Goal: Task Accomplishment & Management: Complete application form

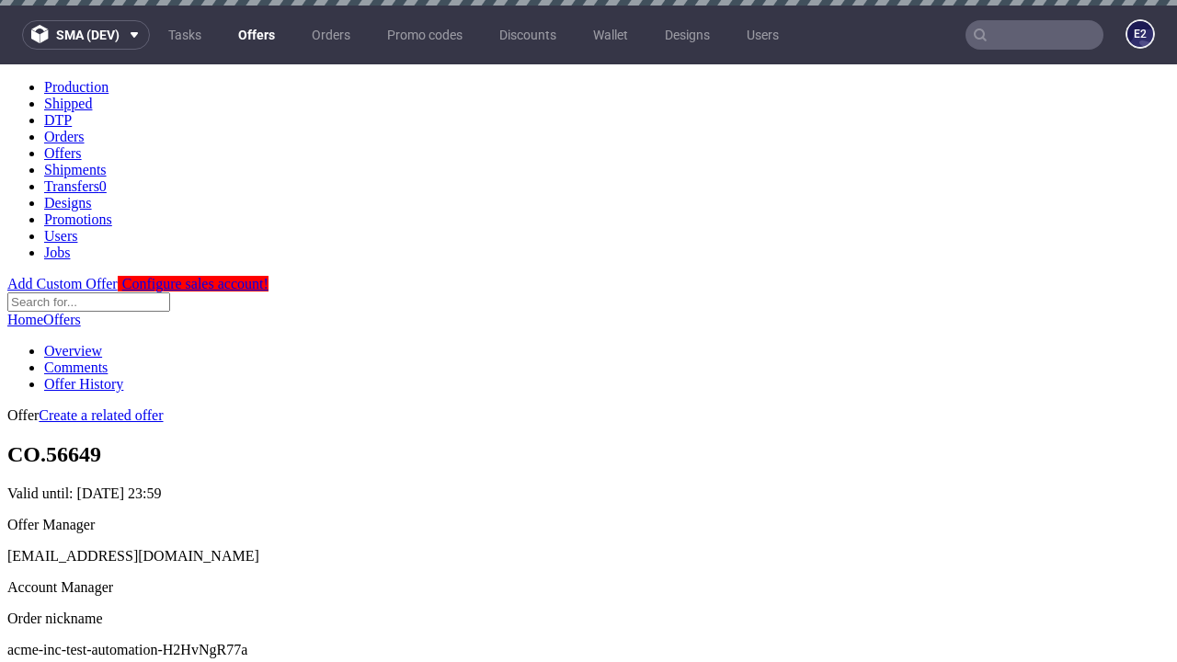
scroll to position [6, 0]
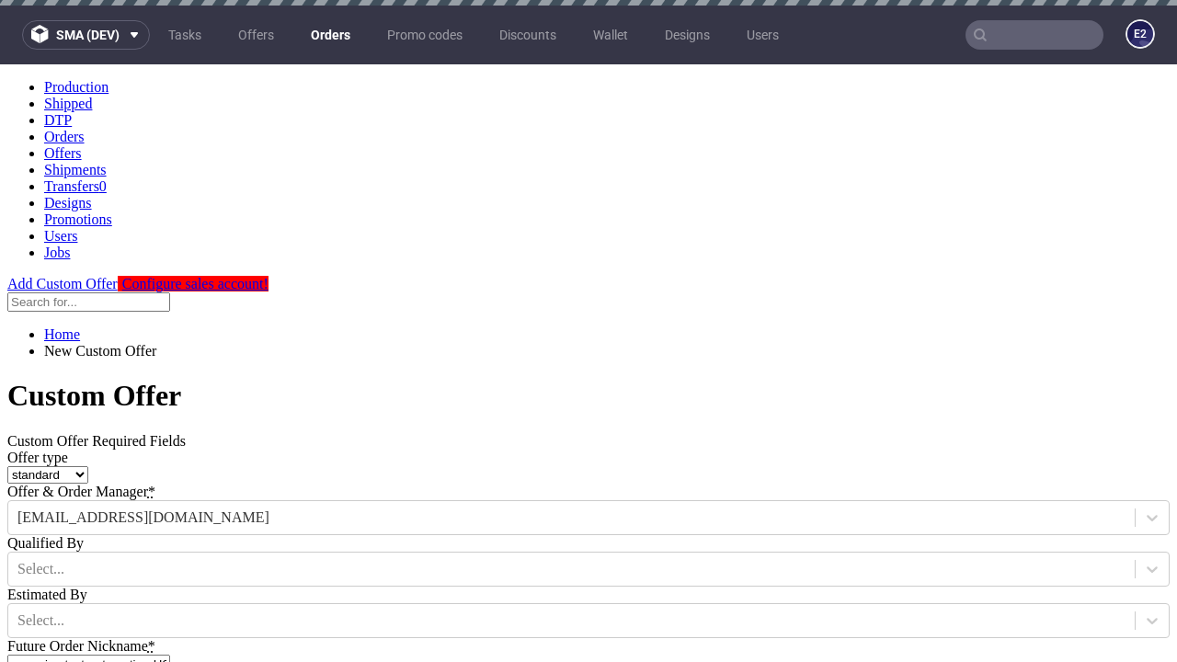
type input "acme-inc-test-automation-H2HvNgR77a"
type input "2025-08-29"
type input "e2e-user-HEQ7s8Pubb@test.com"
select select "gb"
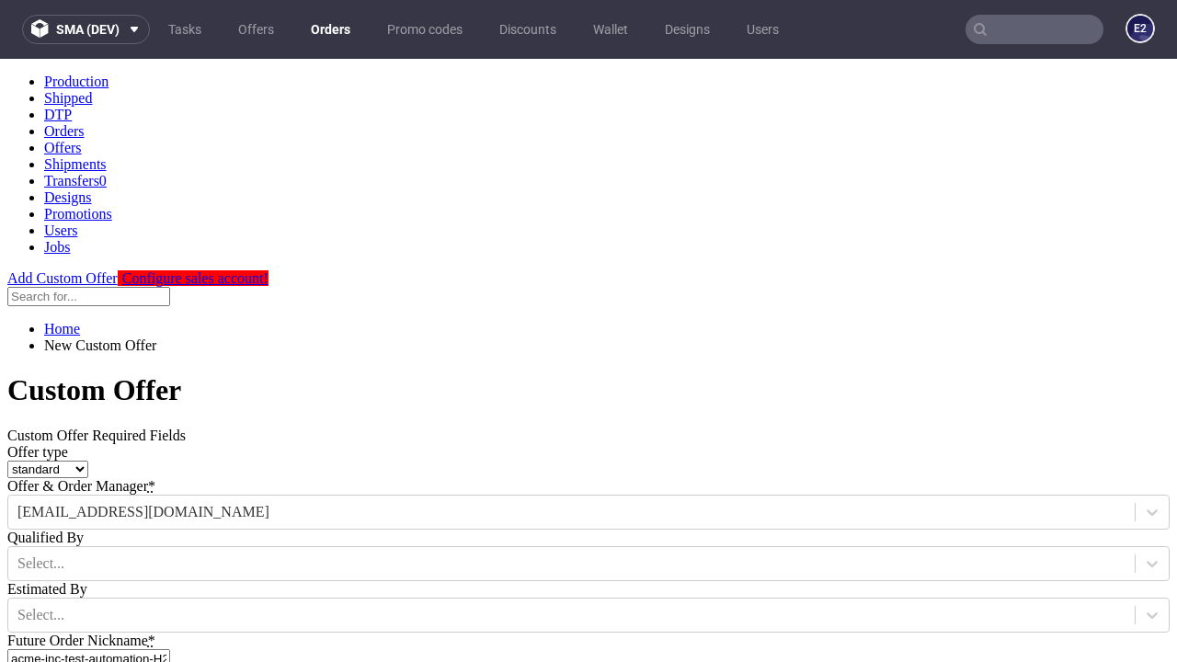
scroll to position [11, 0]
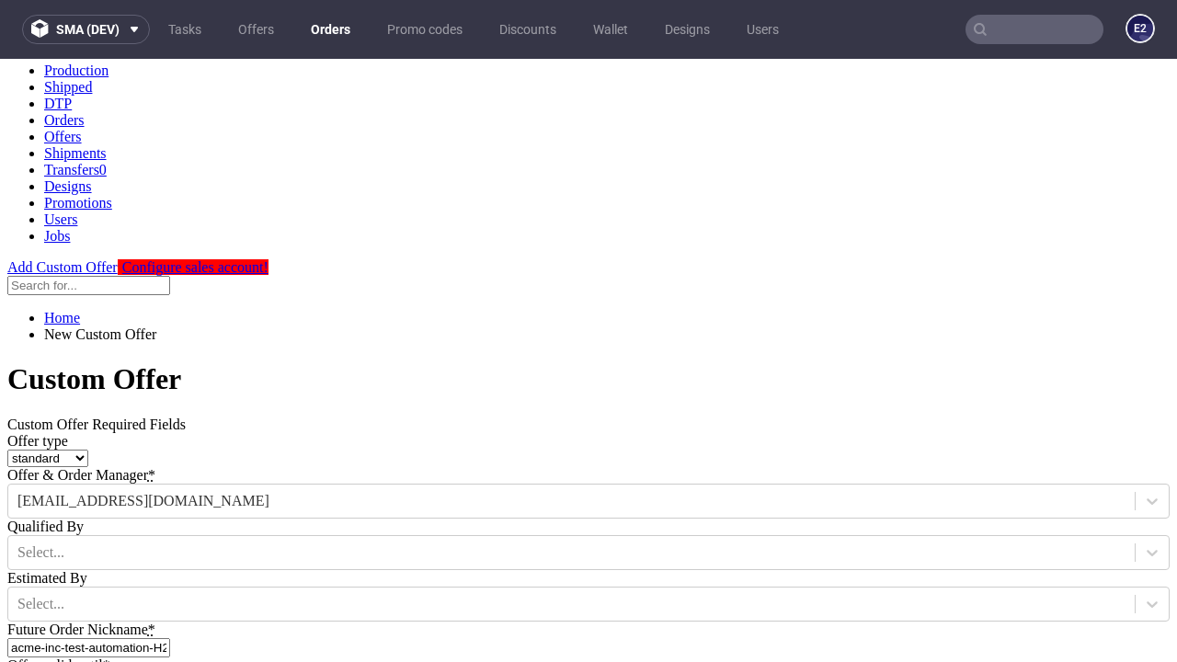
type input "e2e-user-HEQ7s8Pubb@test.com"
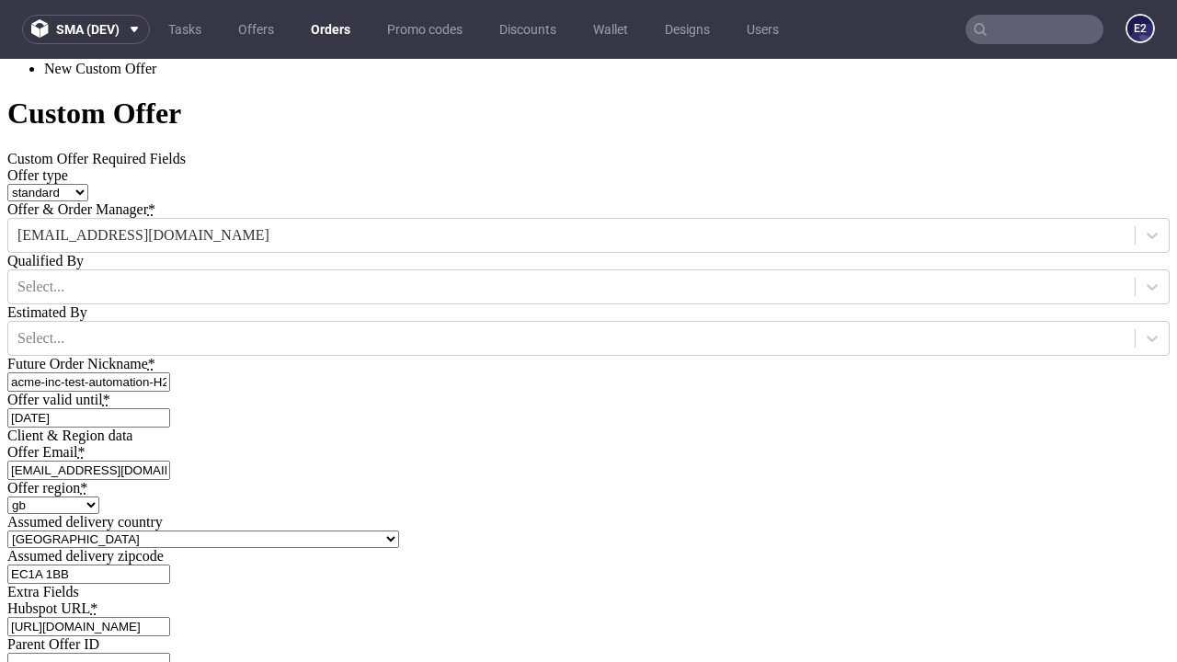
type input "https://app-eu1.hubspot.com/contacts/139493128/record/0-3/7600435676"
type input "Please wait..."
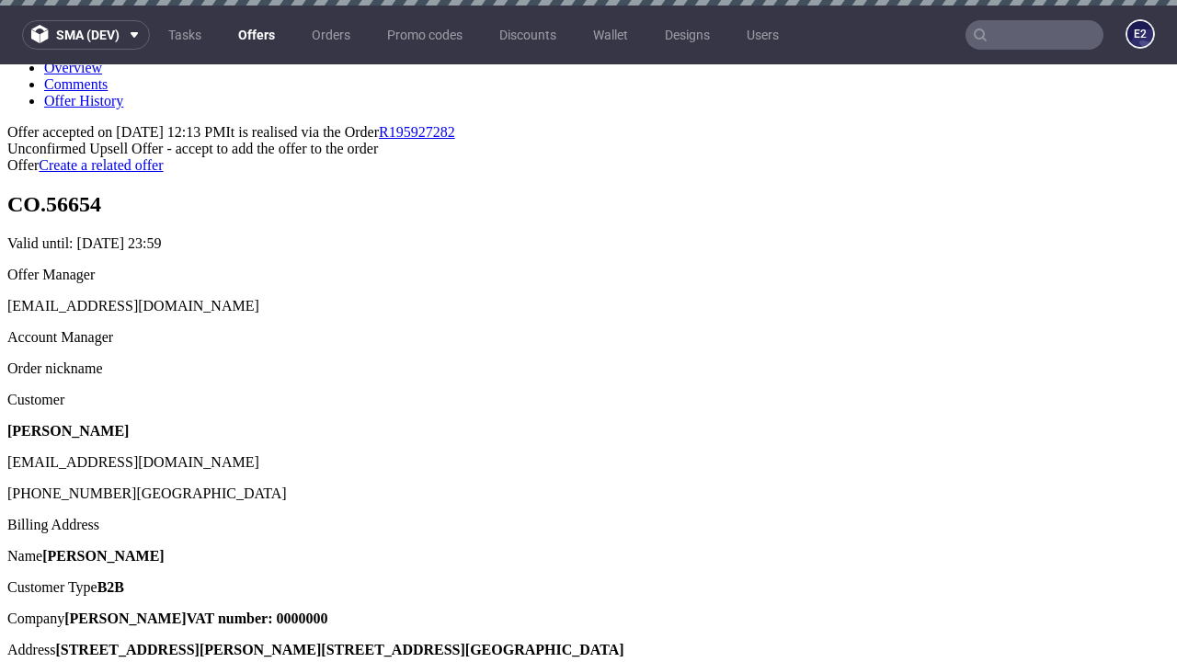
scroll to position [6, 0]
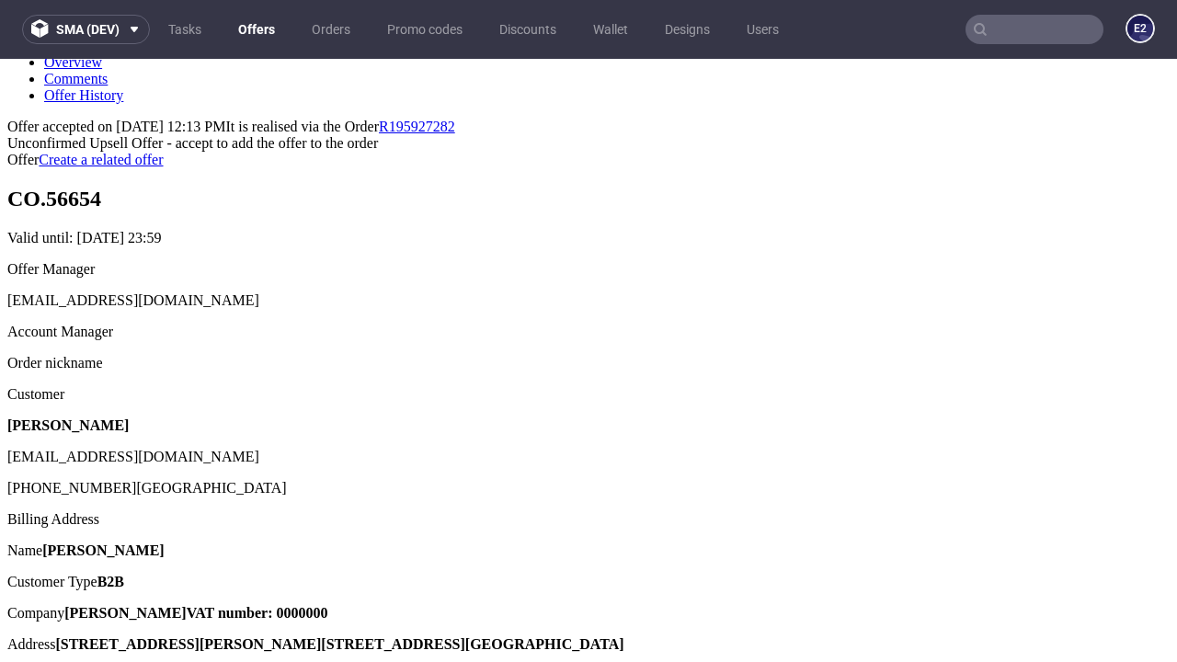
type input "In progress..."
